Goal: Transaction & Acquisition: Purchase product/service

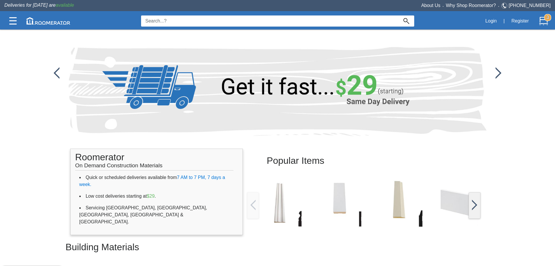
click at [172, 22] on input at bounding box center [270, 20] width 258 height 11
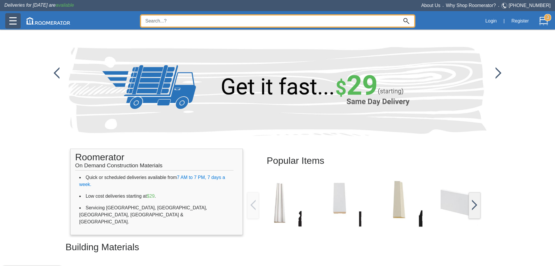
click at [14, 22] on img at bounding box center [12, 20] width 7 height 7
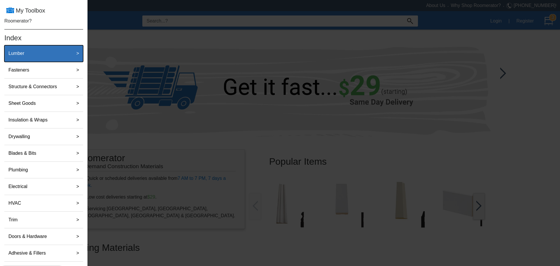
click at [14, 53] on label "Lumber" at bounding box center [16, 54] width 20 height 12
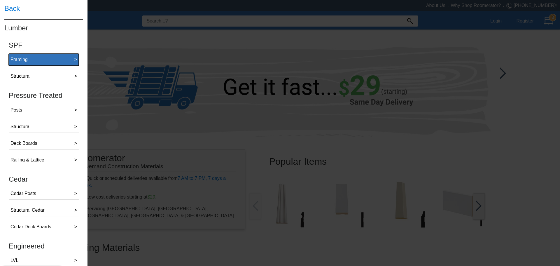
click at [38, 57] on button "Framing >" at bounding box center [44, 60] width 70 height 12
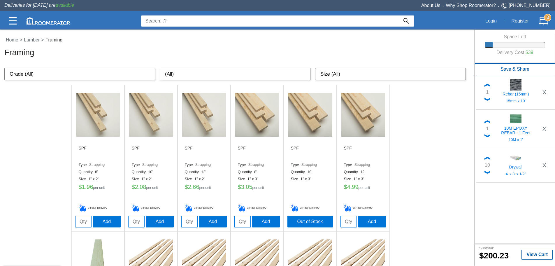
click at [177, 73] on select "(All) 8' 10' 12' 14' 16' 92 5/8" 104 5/8" 116 5/8" 18' 20'" at bounding box center [235, 74] width 151 height 13
click at [353, 69] on select "Size (All) 1" x 2" 1" x 3" 1" x 4" 1" x 6" 1" x 8" 1" x 10" 2" x 2" 2" x 3" 2" …" at bounding box center [390, 74] width 151 height 13
select select "2" x 4""
click at [315, 68] on select "Size (All) 1" x 2" 1" x 3" 1" x 4" 1" x 6" 1" x 8" 1" x 10" 2" x 2" 2" x 3" 2" …" at bounding box center [390, 74] width 151 height 13
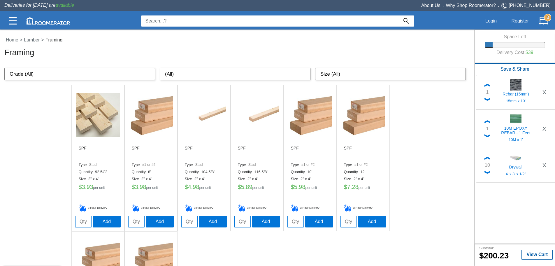
click at [294, 224] on input "tel" at bounding box center [296, 222] width 16 height 12
type input "10"
click at [320, 221] on button "Add" at bounding box center [319, 221] width 28 height 12
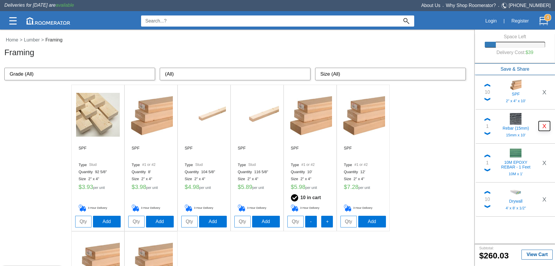
click at [549, 123] on button "X" at bounding box center [544, 126] width 11 height 10
click at [547, 129] on button "X" at bounding box center [544, 128] width 11 height 10
click at [546, 129] on button "X" at bounding box center [544, 126] width 11 height 10
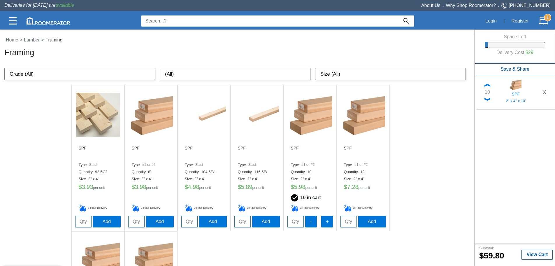
click at [227, 75] on select "(All) 8' 10' 12' 14' 16' 92 5/8" 104 5/8" 116 5/8" 18' 20'" at bounding box center [235, 74] width 151 height 13
click at [227, 74] on select "(All) 8' 10' 12' 14' 16' 92 5/8" 104 5/8" 116 5/8" 18' 20'" at bounding box center [235, 74] width 151 height 13
click at [371, 81] on div "Home > Lumber > Framing Framing Grade (All) Strapping Standard Stud #1 or #2 (A…" at bounding box center [237, 204] width 475 height 345
click at [363, 74] on select "Size (All) 1" x 2" 1" x 3" 1" x 4" 1" x 6" 1" x 8" 1" x 10" 2" x 2" 2" x 3" 2" …" at bounding box center [390, 74] width 151 height 13
select select "2" x 6""
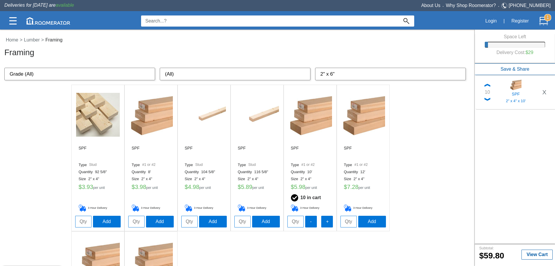
click at [315, 68] on select "Size (All) 1" x 2" 1" x 3" 1" x 4" 1" x 6" 1" x 8" 1" x 10" 2" x 2" 2" x 3" 2" …" at bounding box center [390, 74] width 151 height 13
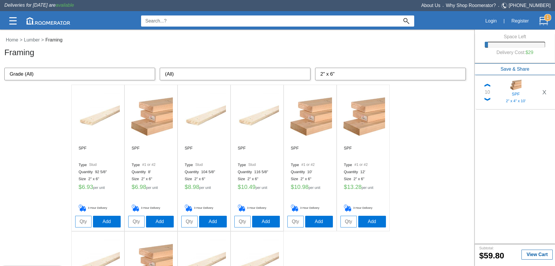
click at [300, 217] on input "tel" at bounding box center [296, 222] width 16 height 12
type input "15"
click at [316, 221] on button "Add" at bounding box center [319, 221] width 28 height 12
click at [335, 71] on select "Size (All) 1" x 2" 1" x 3" 1" x 4" 1" x 6" 1" x 8" 1" x 10" 2" x 2" 2" x 3" 2" …" at bounding box center [390, 74] width 151 height 13
click at [335, 73] on select "Size (All) 1" x 2" 1" x 3" 1" x 4" 1" x 6" 1" x 8" 1" x 10" 2" x 2" 2" x 3" 2" …" at bounding box center [390, 74] width 151 height 13
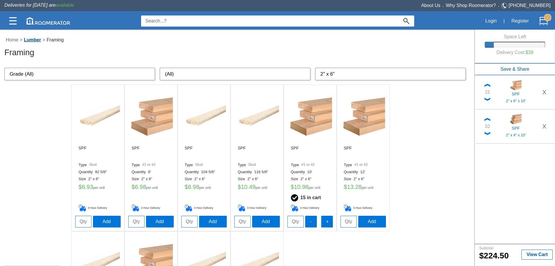
click at [39, 41] on link "Lumber" at bounding box center [32, 39] width 20 height 5
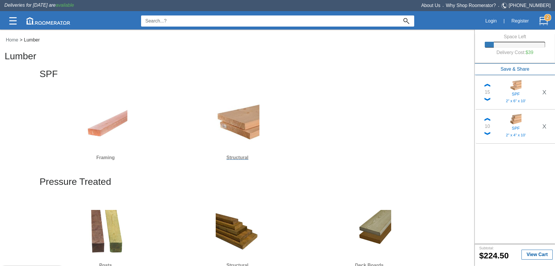
click at [248, 115] on img at bounding box center [238, 124] width 44 height 44
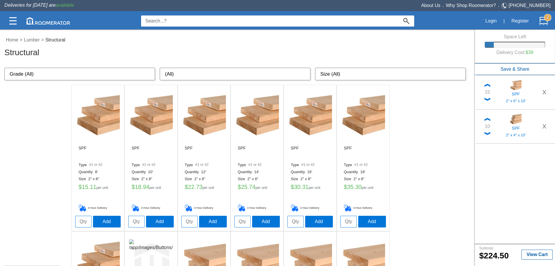
click at [182, 73] on select "(All) 8' 10' 12' 14' 16' 18' 20' 24' 22'" at bounding box center [235, 74] width 151 height 13
click at [337, 73] on select "Size (All) 2" x 8" 2"x 10" 2" x 12"" at bounding box center [390, 74] width 151 height 13
select select "2" x 8""
click at [315, 68] on select "Size (All) 2" x 8" 2"x 10" 2" x 12"" at bounding box center [390, 74] width 151 height 13
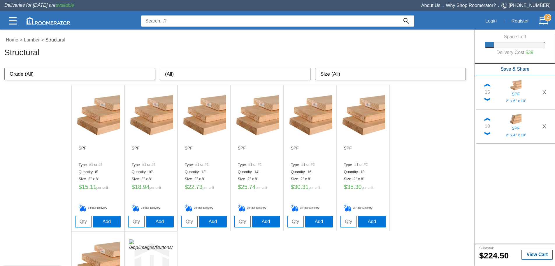
click at [137, 220] on input "tel" at bounding box center [136, 222] width 16 height 12
type input "4"
click at [163, 218] on button "Add" at bounding box center [160, 221] width 28 height 12
click at [370, 78] on select "Size (All) 2" x 8" 2"x 10" 2" x 12"" at bounding box center [390, 74] width 151 height 13
select select "2"x 10""
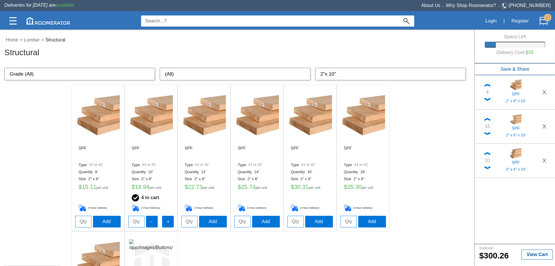
click at [315, 68] on select "Size (All) 2" x 8" 2"x 10" 2" x 12"" at bounding box center [390, 74] width 151 height 13
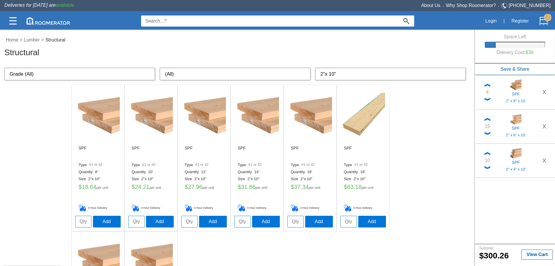
click at [85, 220] on input "tel" at bounding box center [83, 222] width 16 height 12
type input "2"
click at [108, 224] on button "Add" at bounding box center [107, 221] width 28 height 12
click at [27, 36] on div "Home > Lumber > Structural Structural" at bounding box center [238, 46] width 469 height 21
click at [33, 41] on link "Lumber" at bounding box center [32, 39] width 20 height 5
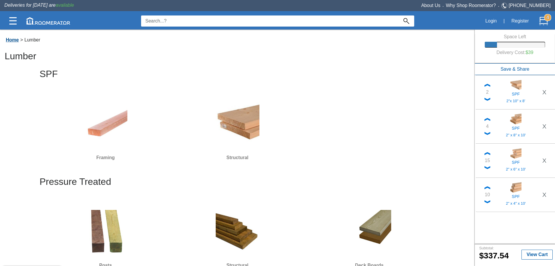
click at [16, 41] on link "Home" at bounding box center [12, 39] width 16 height 5
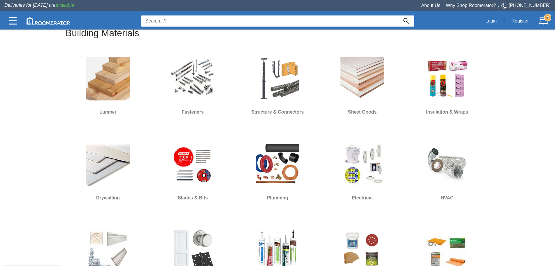
scroll to position [107, 0]
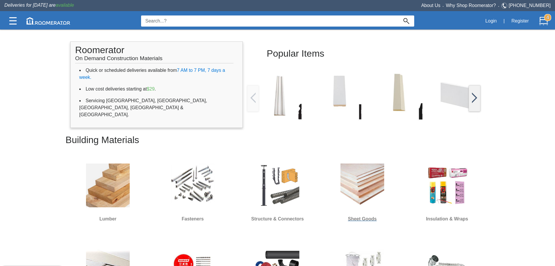
click at [376, 169] on img at bounding box center [363, 185] width 44 height 44
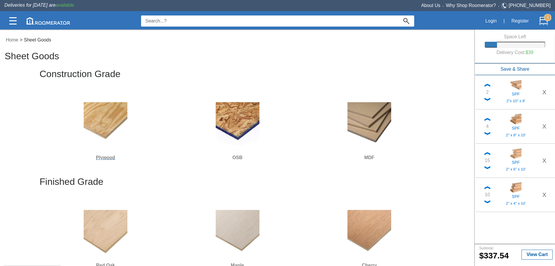
click at [113, 125] on img at bounding box center [106, 124] width 44 height 44
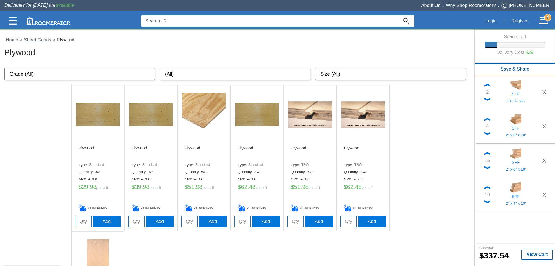
click at [134, 225] on input "tel" at bounding box center [136, 222] width 16 height 12
type input "38"
click at [159, 219] on button "Add" at bounding box center [160, 221] width 28 height 12
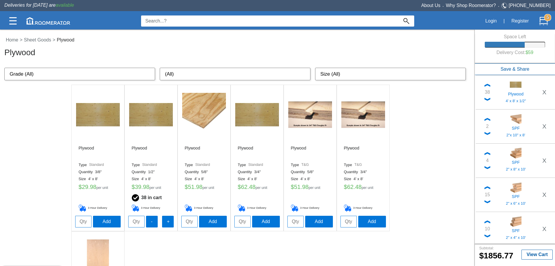
click at [165, 21] on input at bounding box center [270, 20] width 258 height 11
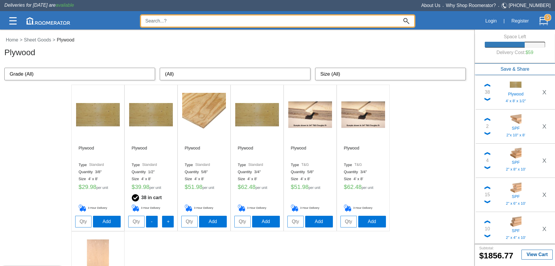
click at [30, 40] on div at bounding box center [277, 147] width 555 height 237
click at [158, 21] on input at bounding box center [270, 20] width 258 height 11
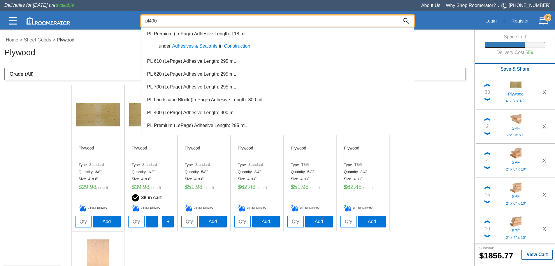
type input "pl400"
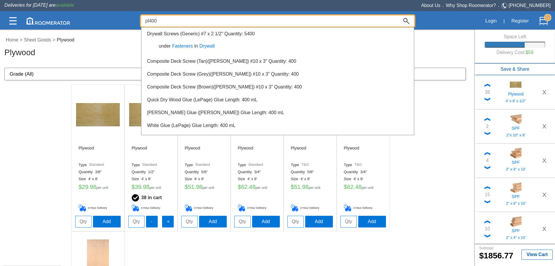
click at [39, 127] on div at bounding box center [277, 147] width 555 height 237
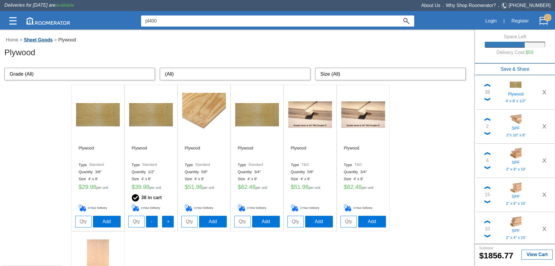
click at [41, 39] on link "Sheet Goods" at bounding box center [38, 39] width 32 height 5
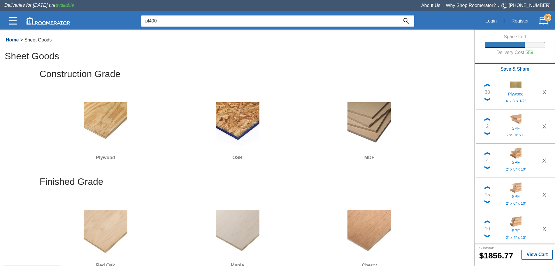
click at [18, 39] on link "Home" at bounding box center [12, 39] width 16 height 5
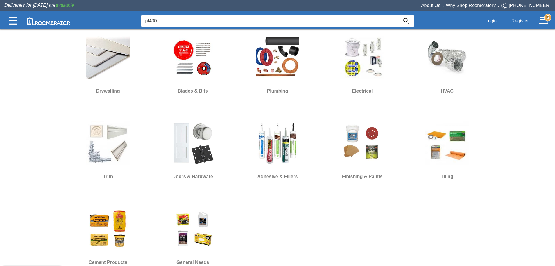
scroll to position [321, 0]
click at [294, 160] on img at bounding box center [278, 143] width 44 height 44
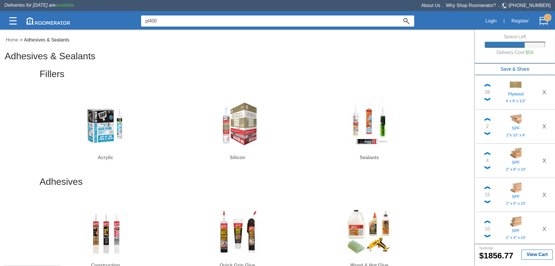
scroll to position [107, 0]
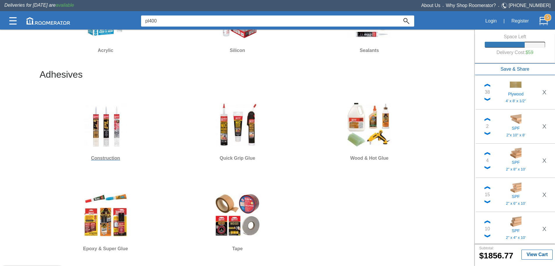
click at [122, 133] on img at bounding box center [106, 125] width 44 height 44
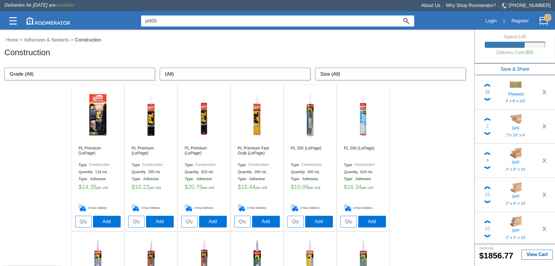
scroll to position [107, 0]
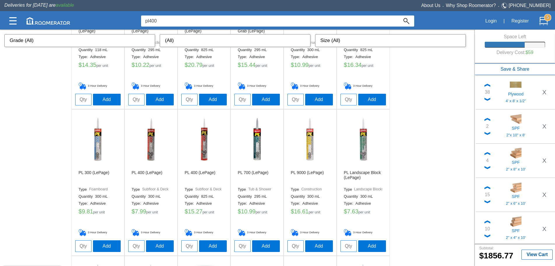
click at [205, 139] on img at bounding box center [204, 139] width 44 height 44
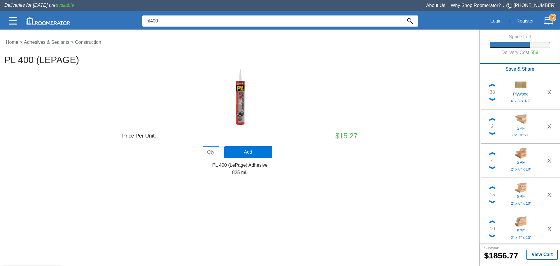
click at [217, 155] on input "tel" at bounding box center [211, 152] width 16 height 12
type input "12"
click at [255, 145] on div "Price Per Unit: $15.27" at bounding box center [240, 138] width 236 height 16
click at [257, 152] on button "Add" at bounding box center [248, 152] width 48 height 12
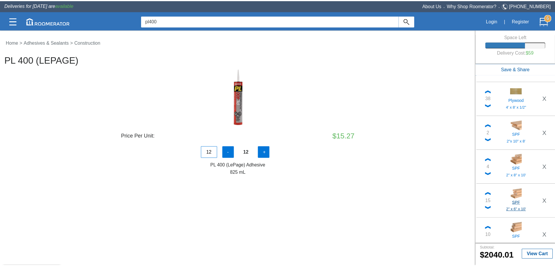
scroll to position [41, 0]
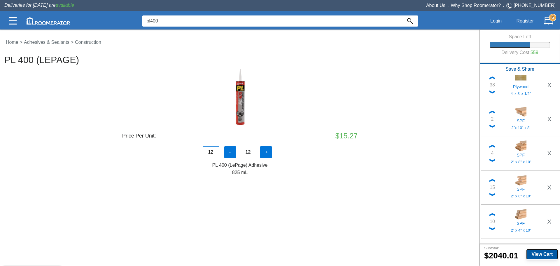
click at [542, 257] on button "View Cart" at bounding box center [541, 254] width 31 height 10
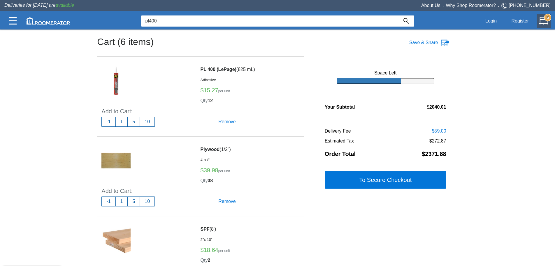
click at [472, 126] on div "Cart (6 items) Save & Share Space Left Subtotal $2040.01 Delivery Fee $59.00 Es…" at bounding box center [277, 169] width 555 height 338
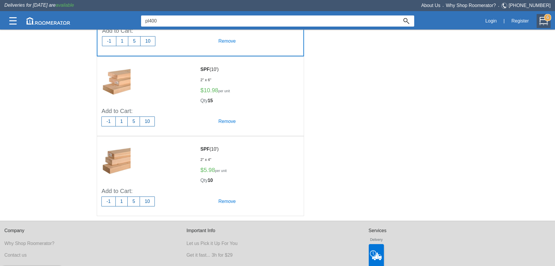
scroll to position [321, 0]
